Goal: Information Seeking & Learning: Learn about a topic

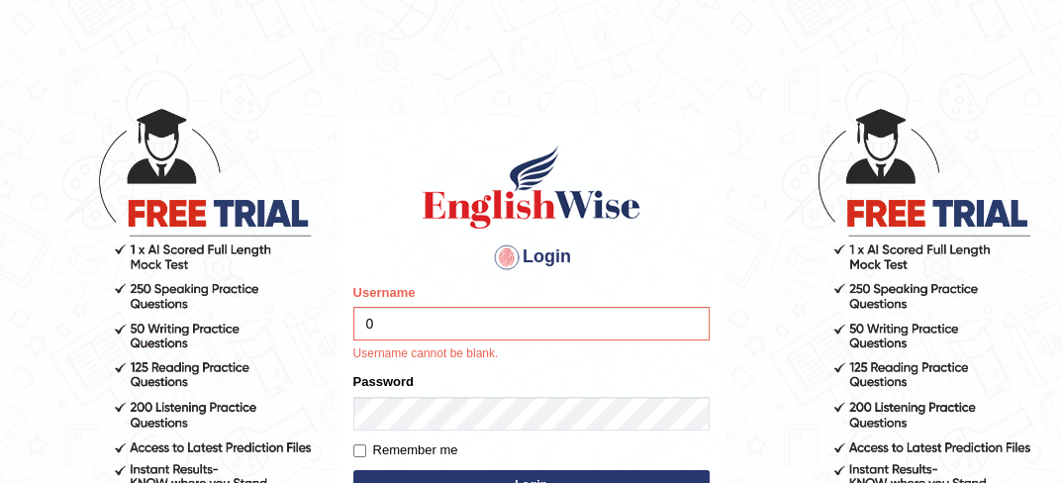
type input "0434928803"
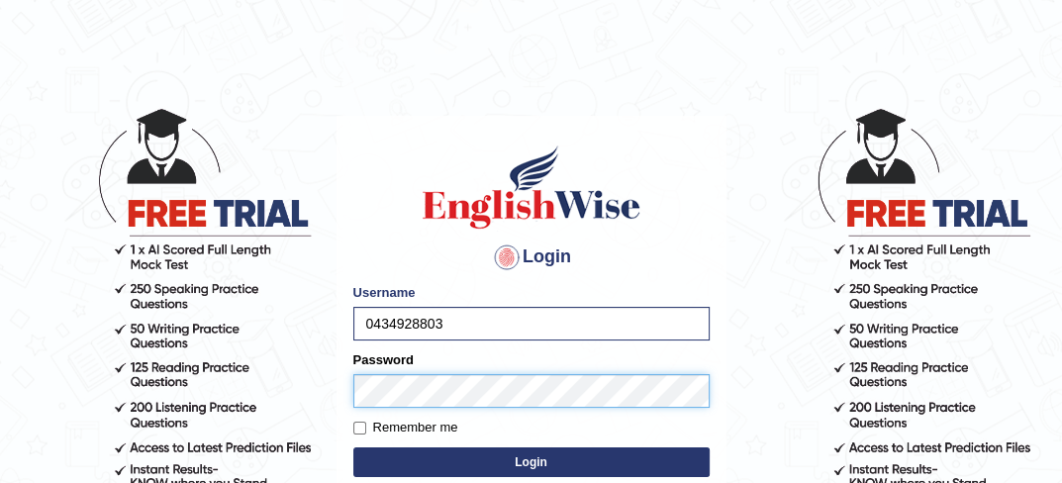
click at [353, 447] on button "Login" at bounding box center [531, 462] width 356 height 30
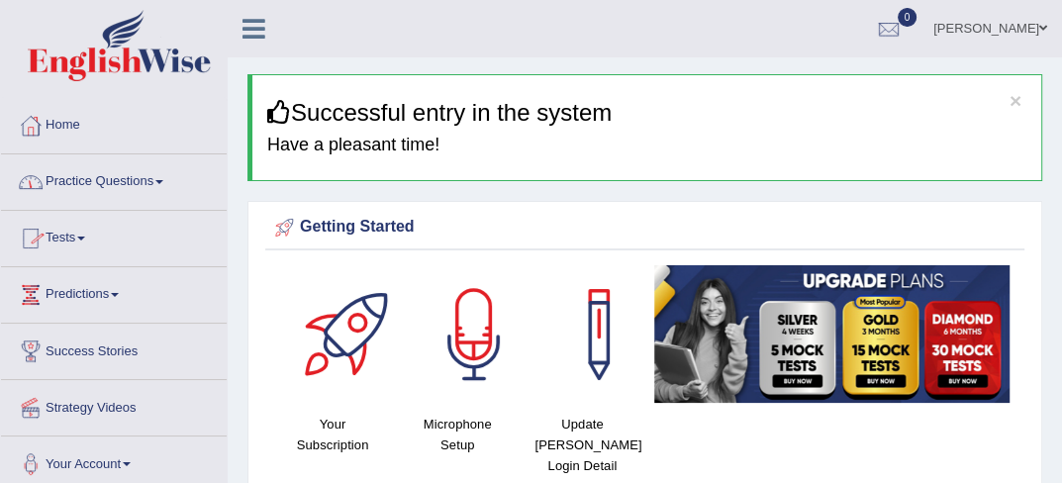
click at [168, 175] on link "Practice Questions" at bounding box center [114, 178] width 226 height 49
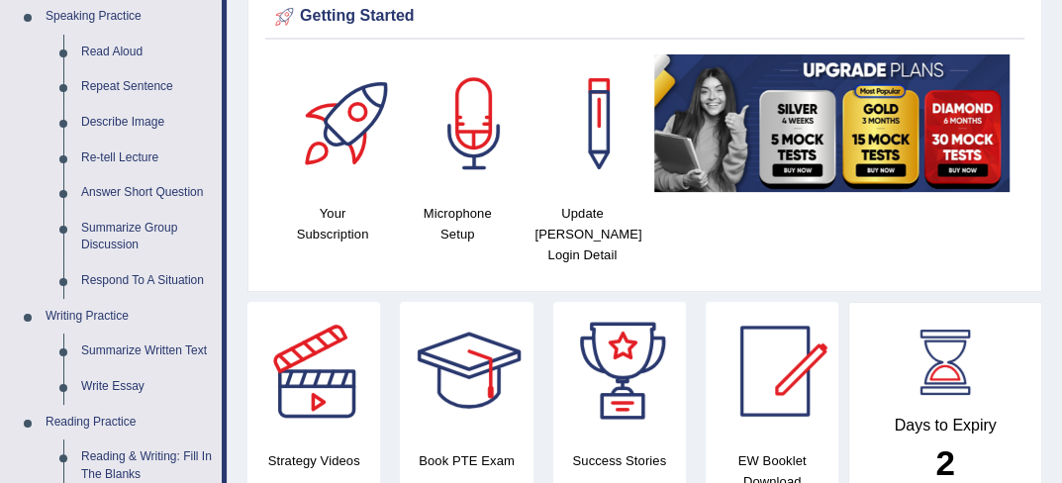
scroll to position [264, 0]
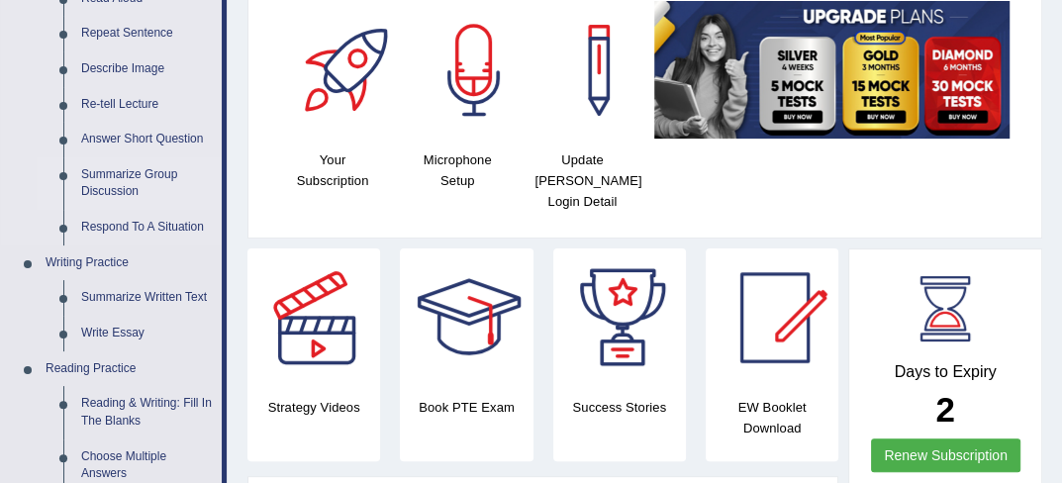
click at [117, 178] on link "Summarize Group Discussion" at bounding box center [146, 183] width 149 height 52
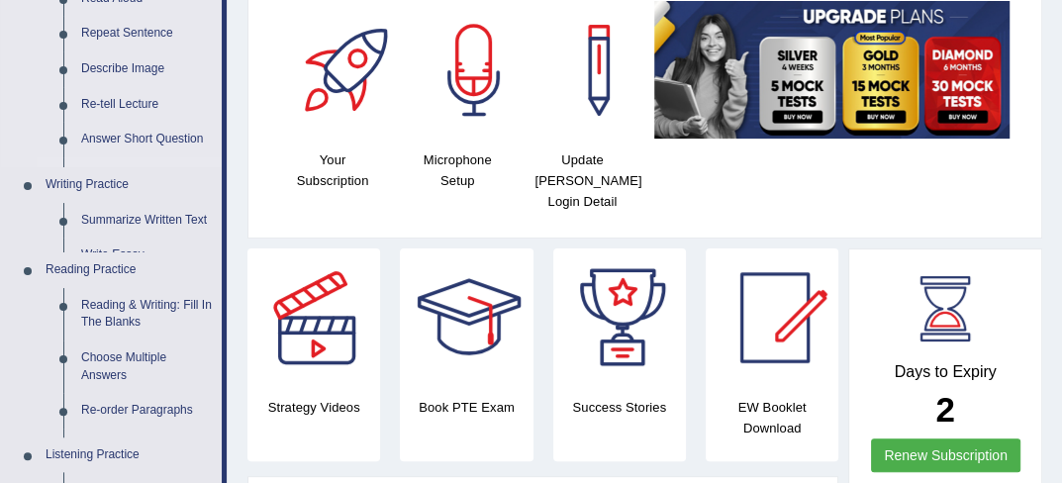
click at [117, 178] on ul "Speaking Practice Read Aloud Repeat Sentence Describe Image Re-tell Lecture Ans…" at bounding box center [111, 292] width 221 height 692
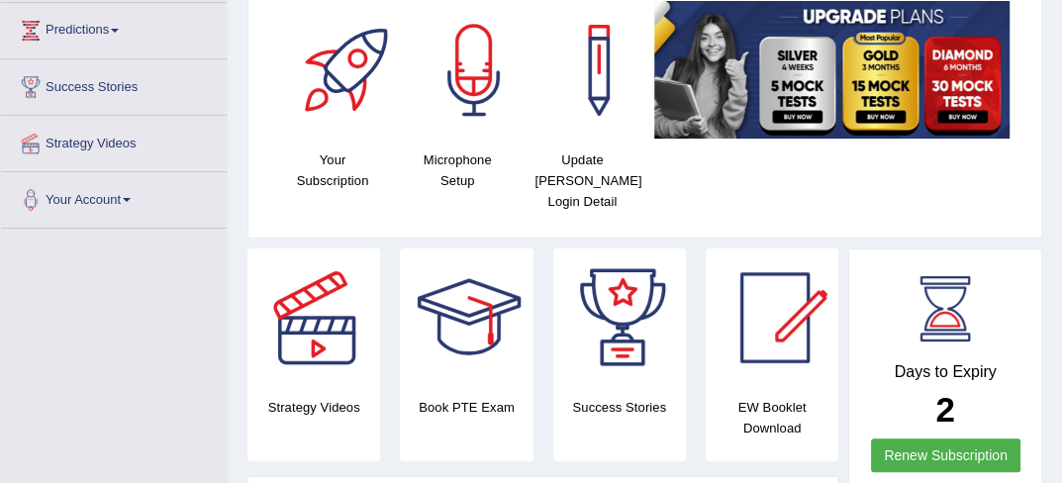
scroll to position [502, 0]
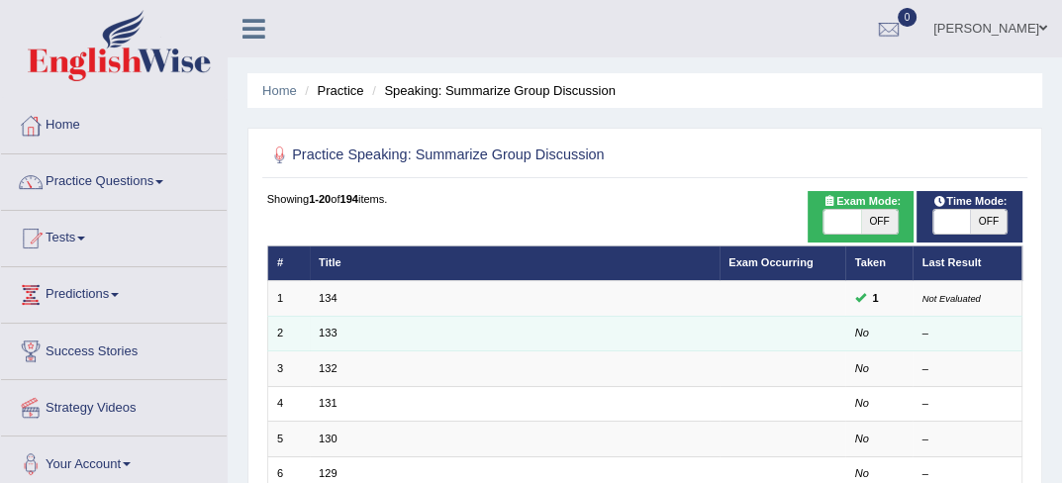
click at [641, 349] on td "133" at bounding box center [515, 333] width 410 height 35
click at [329, 338] on link "133" at bounding box center [328, 333] width 18 height 12
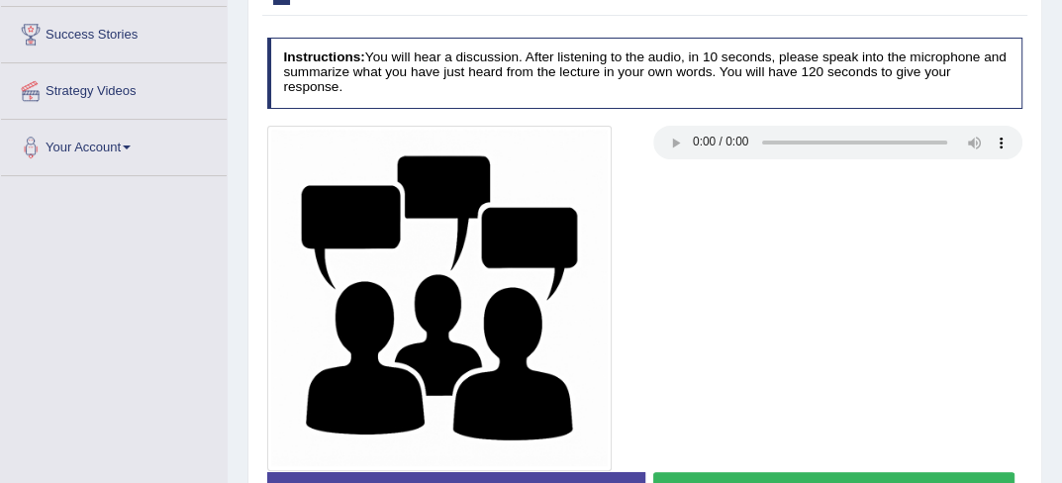
scroll to position [356, 0]
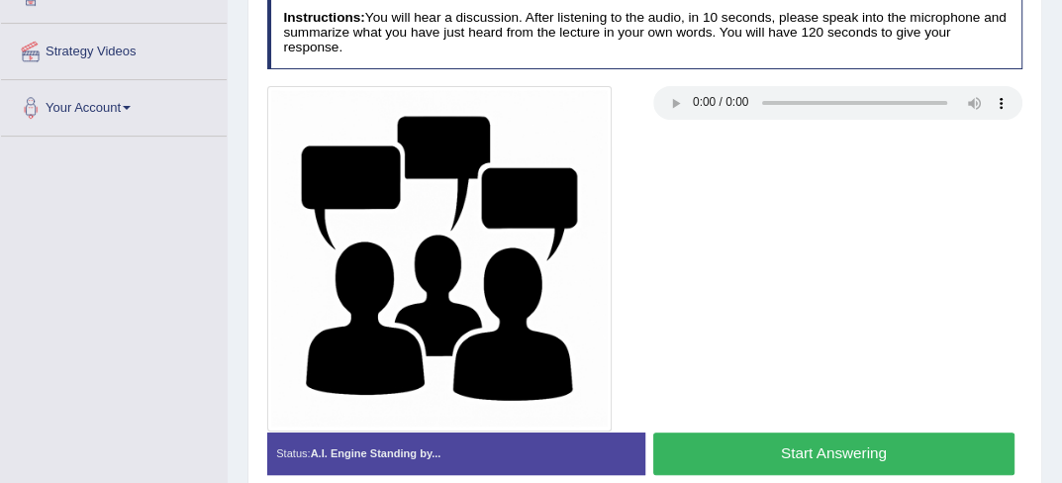
click at [769, 456] on button "Start Answering" at bounding box center [833, 453] width 361 height 43
